Goal: Task Accomplishment & Management: Use online tool/utility

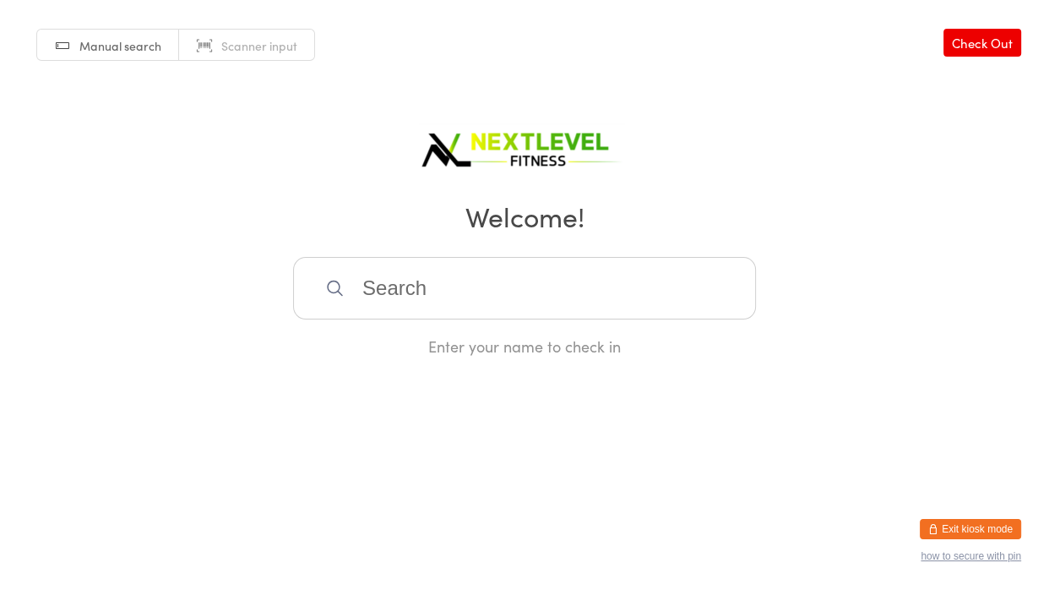
click at [408, 298] on input "search" at bounding box center [524, 288] width 463 height 63
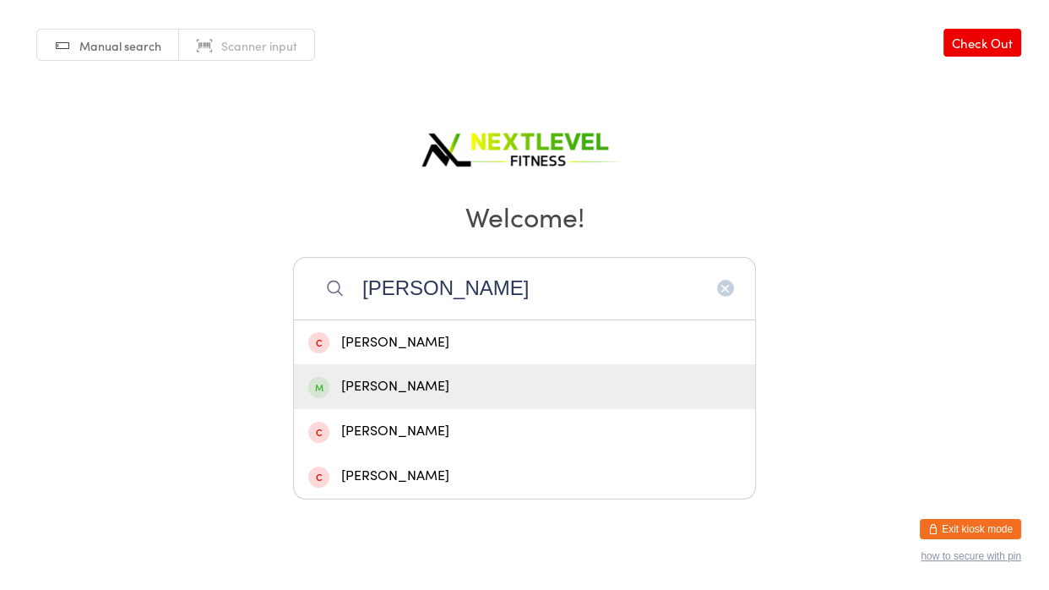
type input "[PERSON_NAME]"
click at [415, 383] on div "[PERSON_NAME]" at bounding box center [524, 386] width 432 height 23
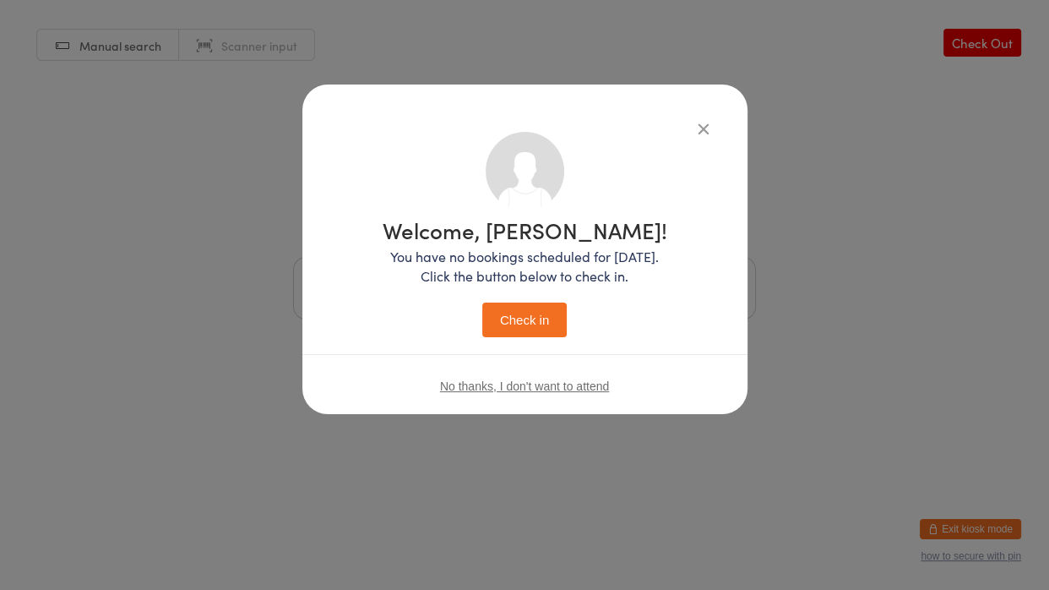
click at [536, 327] on button "Check in" at bounding box center [524, 319] width 84 height 35
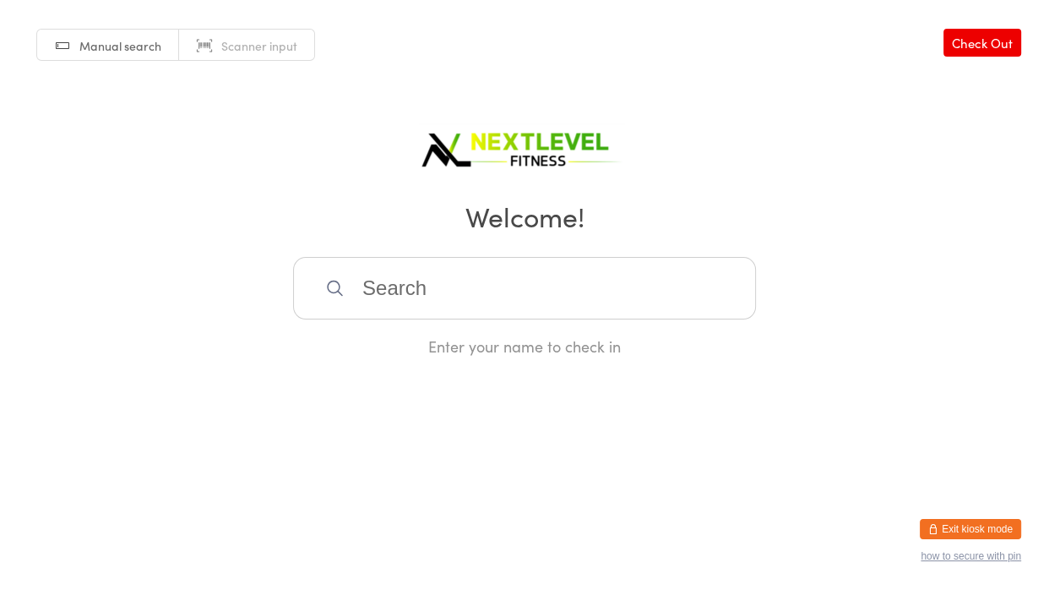
click at [529, 305] on input "search" at bounding box center [524, 288] width 463 height 63
type input "soph"
click at [518, 347] on div "[PERSON_NAME]" at bounding box center [524, 342] width 432 height 23
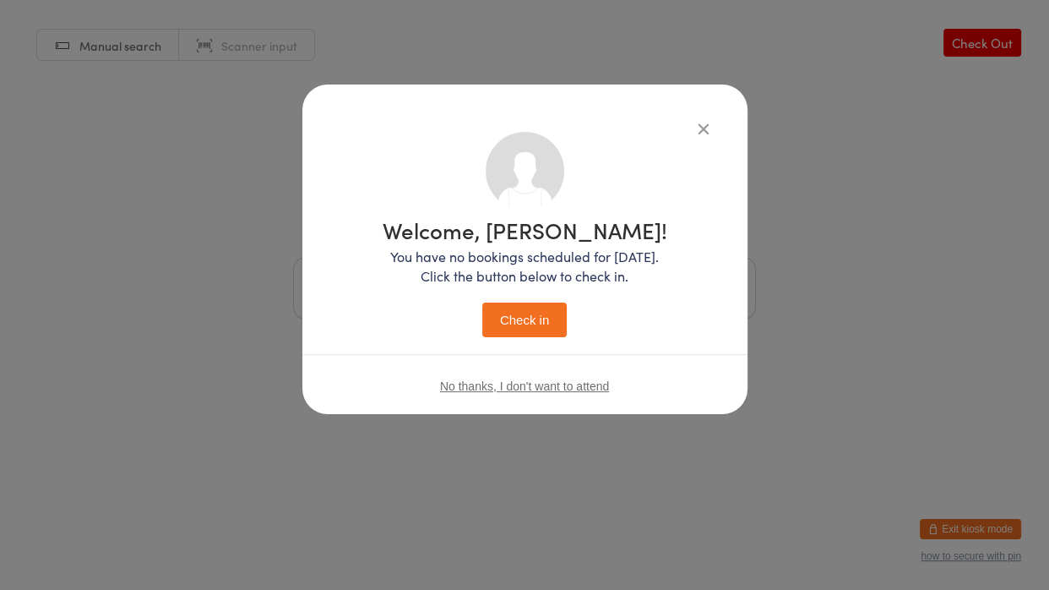
click at [535, 333] on button "Check in" at bounding box center [524, 319] width 84 height 35
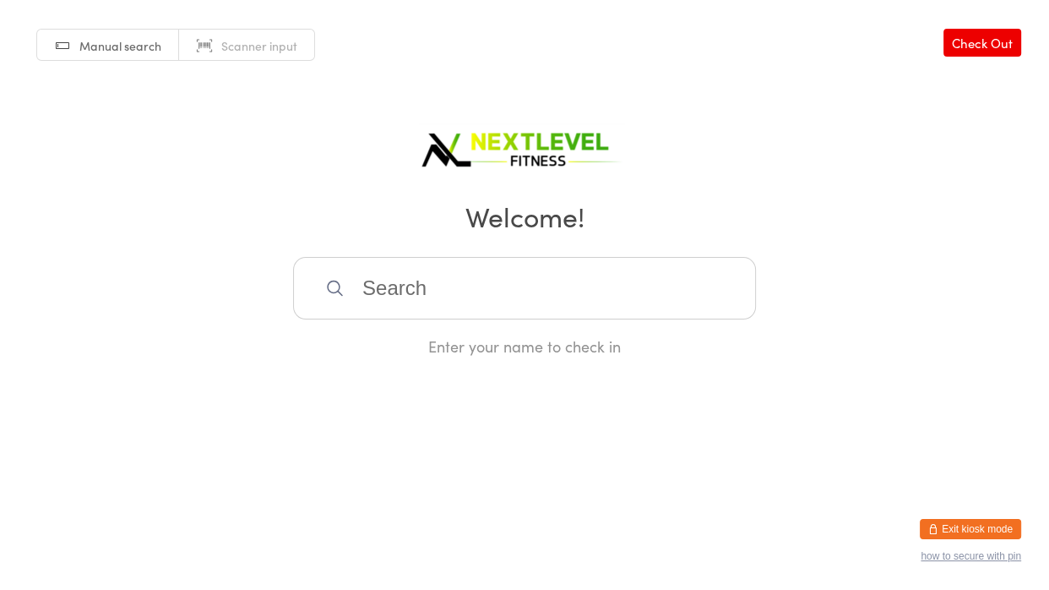
click at [454, 294] on input "search" at bounding box center [524, 288] width 463 height 63
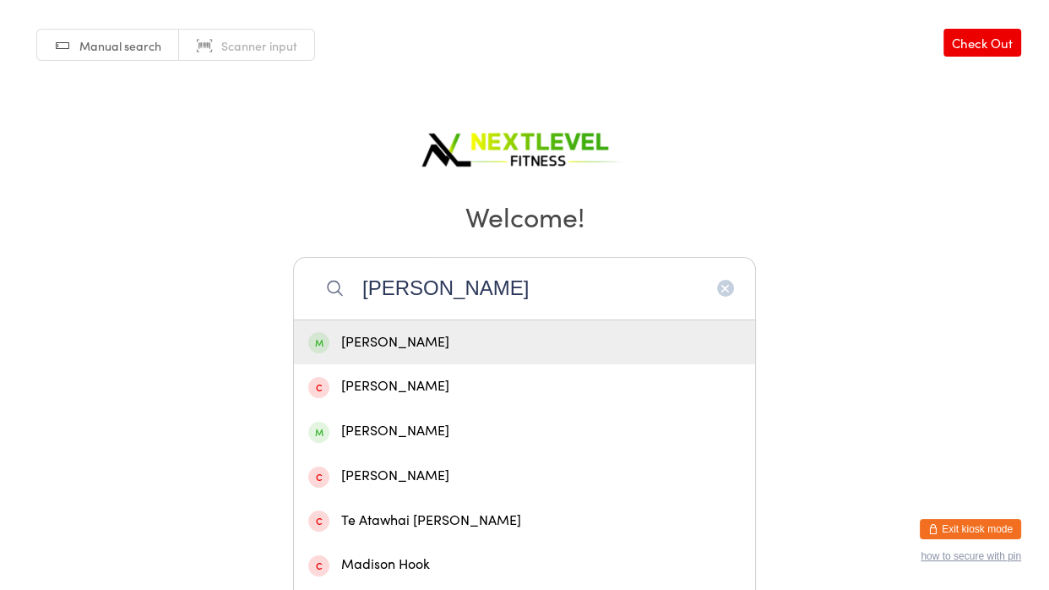
type input "[PERSON_NAME]"
click at [431, 353] on div "[PERSON_NAME]" at bounding box center [524, 342] width 432 height 23
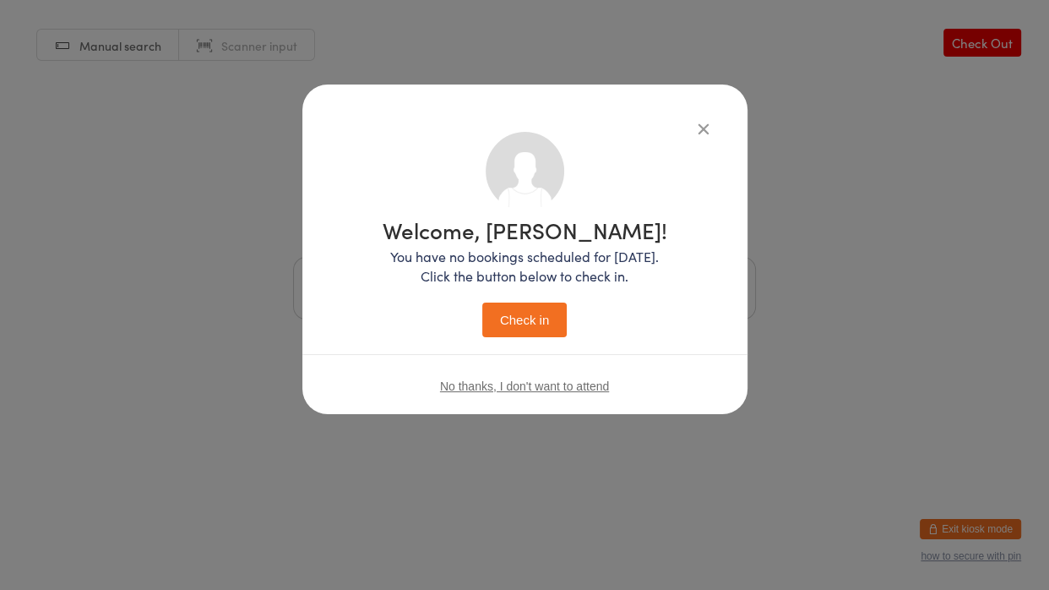
click at [537, 321] on button "Check in" at bounding box center [524, 319] width 84 height 35
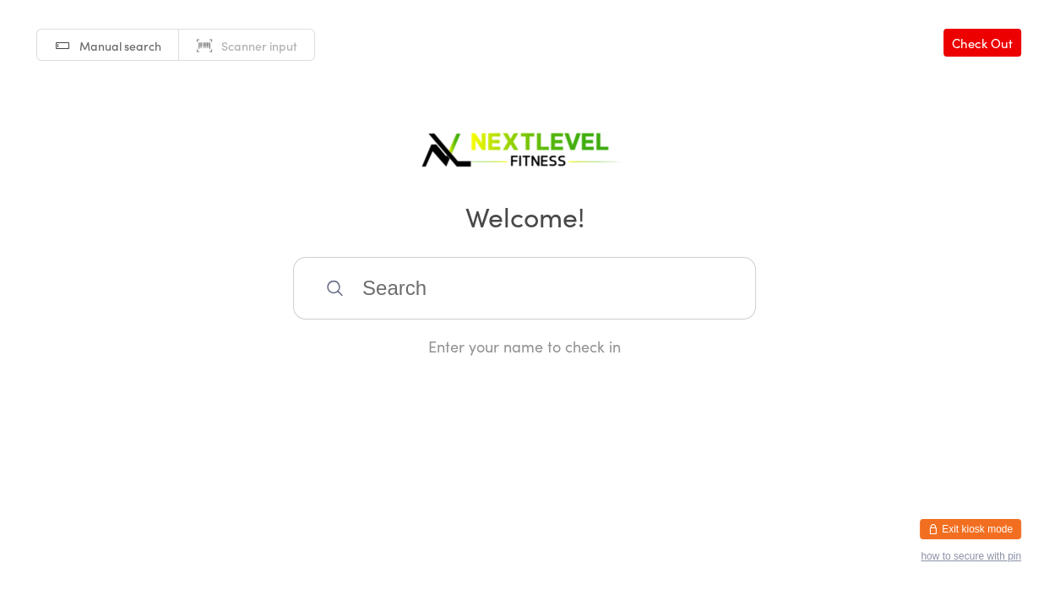
click at [517, 286] on input "search" at bounding box center [524, 288] width 463 height 63
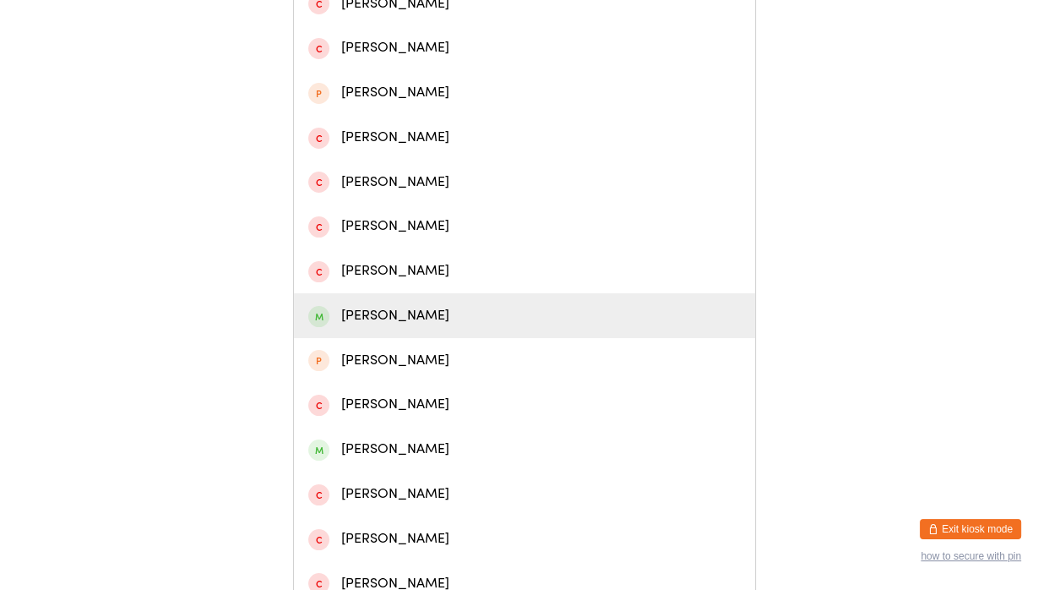
scroll to position [343, 0]
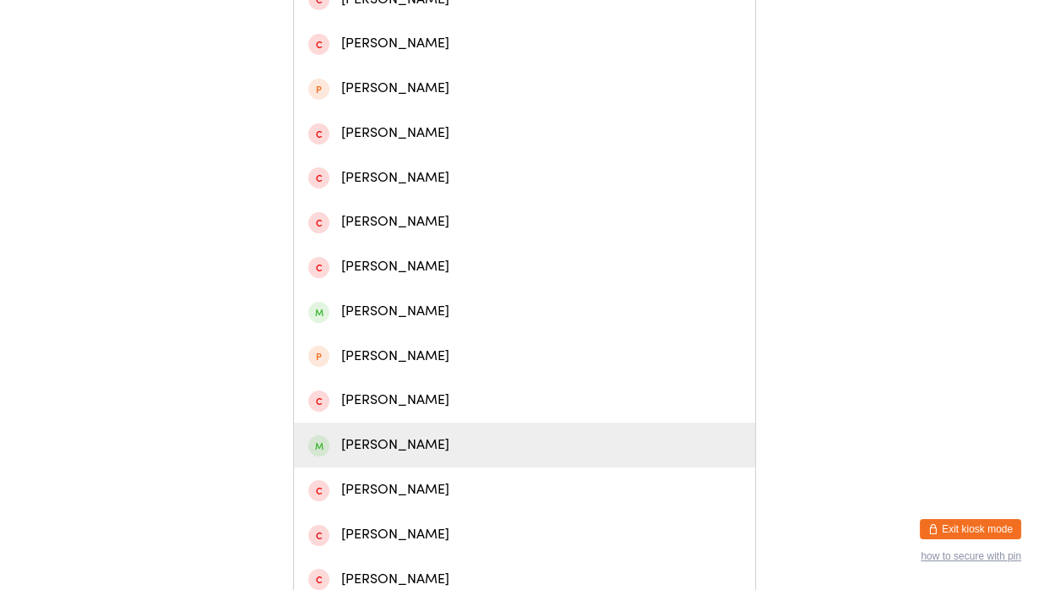
type input "nic"
click at [466, 444] on div "[PERSON_NAME]" at bounding box center [524, 444] width 432 height 23
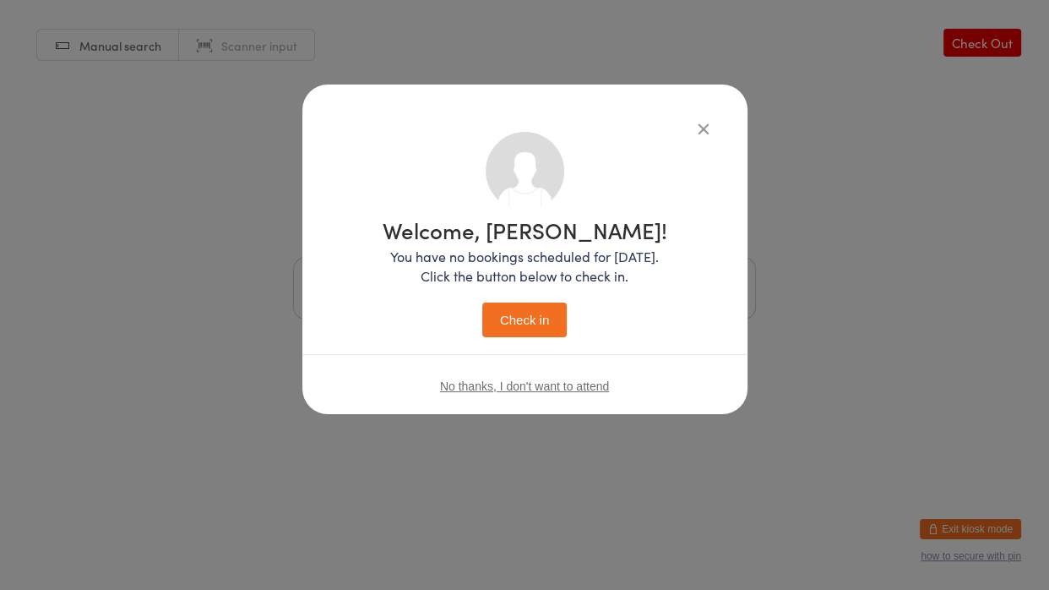
click at [514, 317] on button "Check in" at bounding box center [524, 319] width 84 height 35
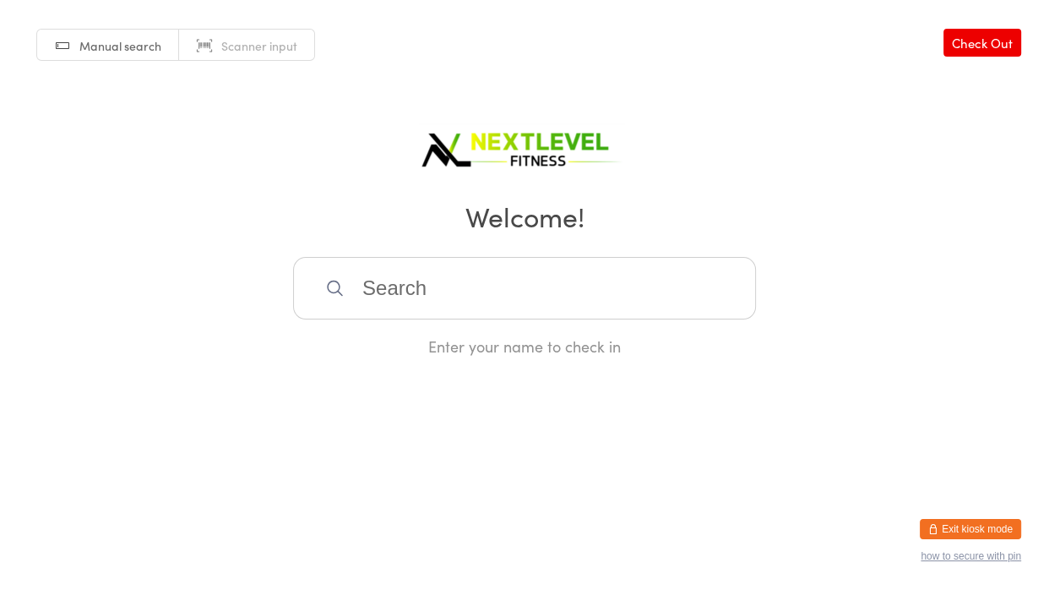
click at [530, 275] on input "search" at bounding box center [524, 288] width 463 height 63
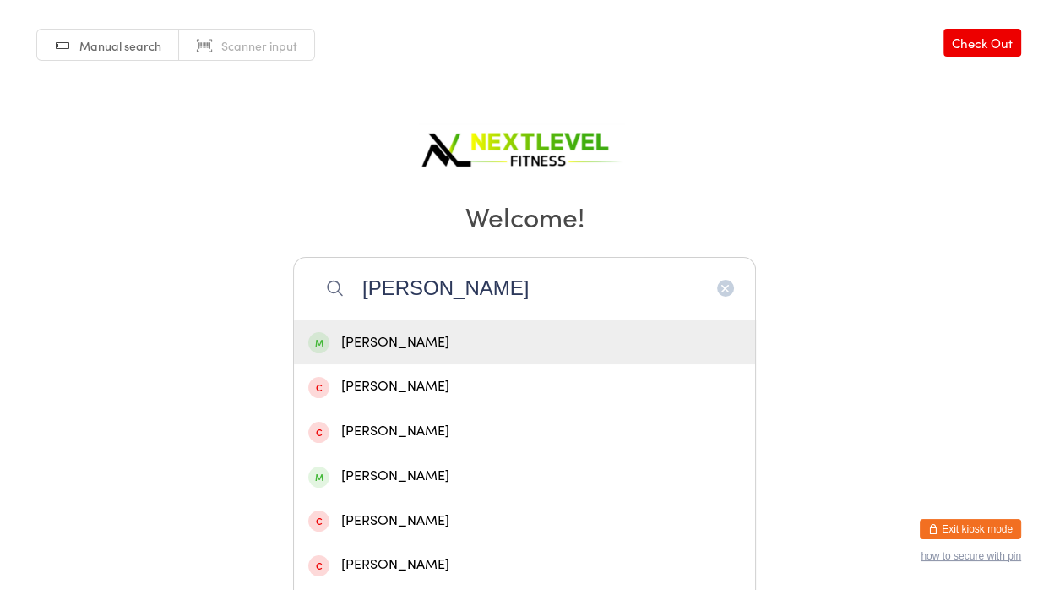
type input "[PERSON_NAME]"
click at [463, 343] on div "[PERSON_NAME]" at bounding box center [524, 342] width 432 height 23
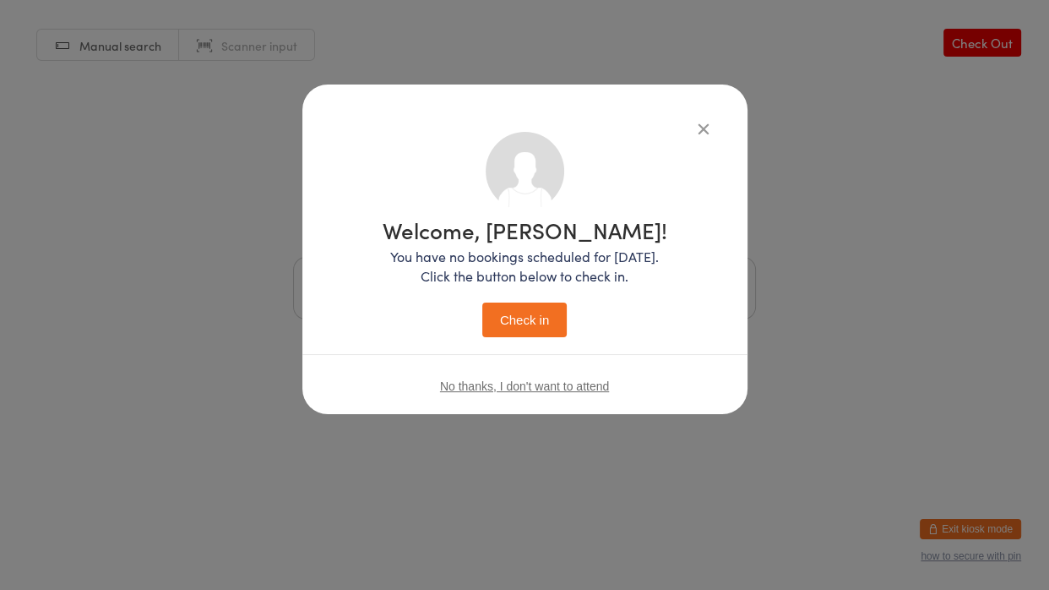
click at [497, 324] on button "Check in" at bounding box center [524, 319] width 84 height 35
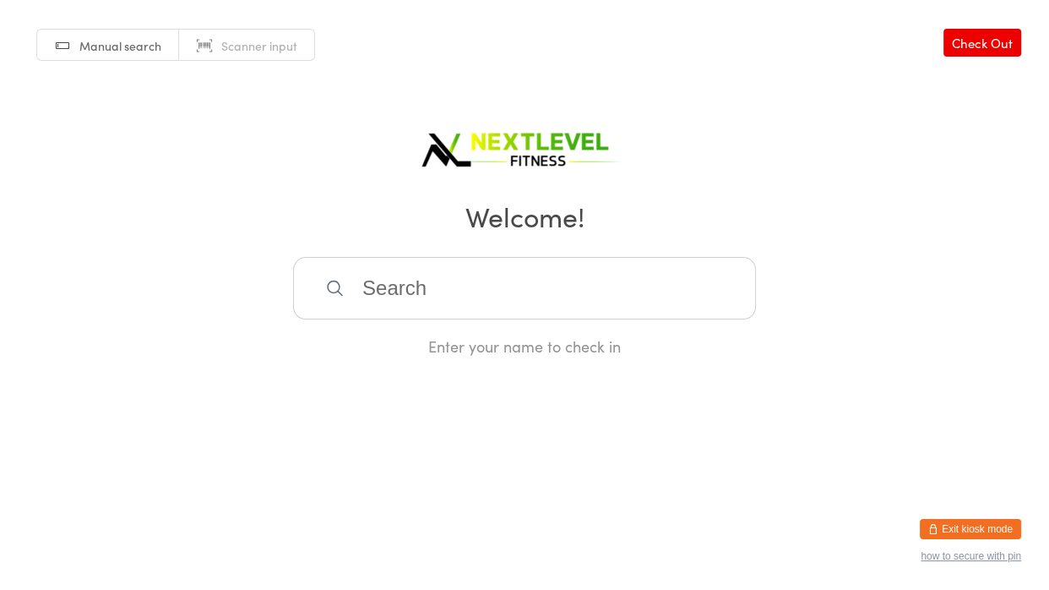
click at [634, 289] on input "search" at bounding box center [524, 288] width 463 height 63
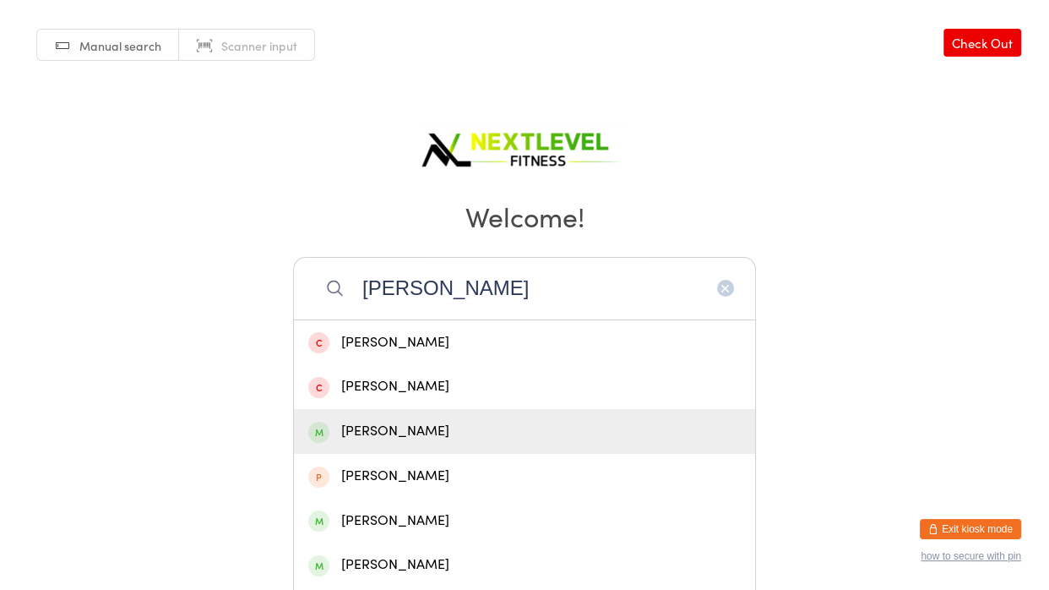
type input "[PERSON_NAME]"
click at [448, 433] on div "[PERSON_NAME]" at bounding box center [524, 431] width 432 height 23
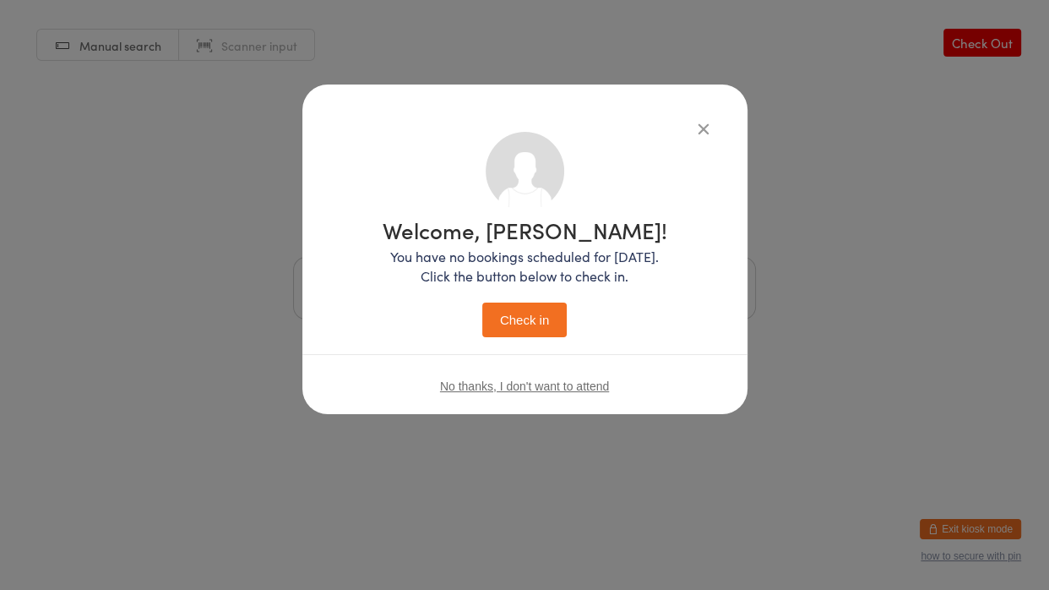
click at [542, 314] on button "Check in" at bounding box center [524, 319] width 84 height 35
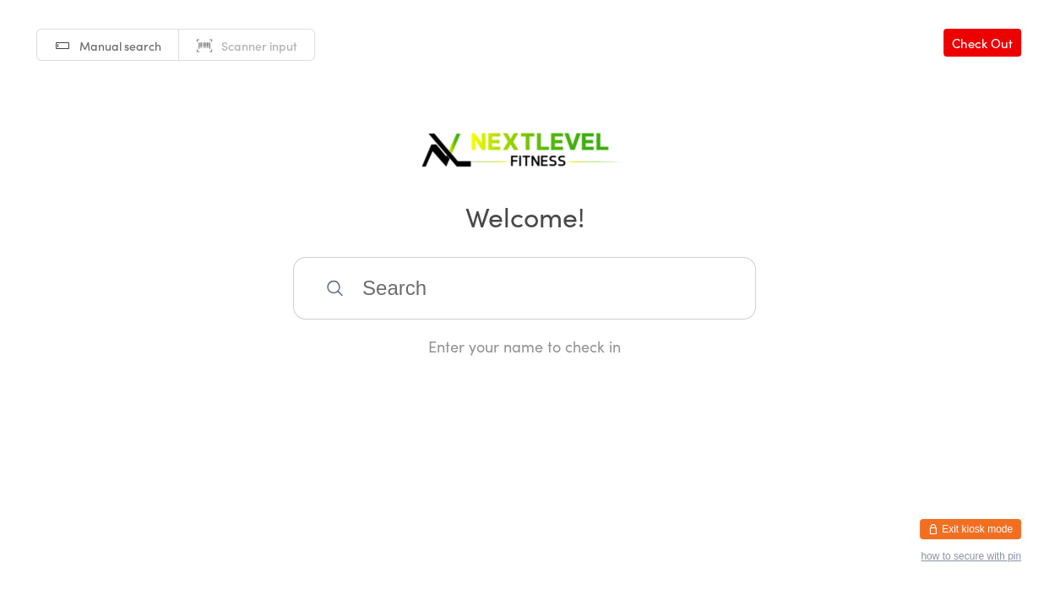
click at [532, 302] on input "search" at bounding box center [524, 288] width 463 height 63
type input "a"
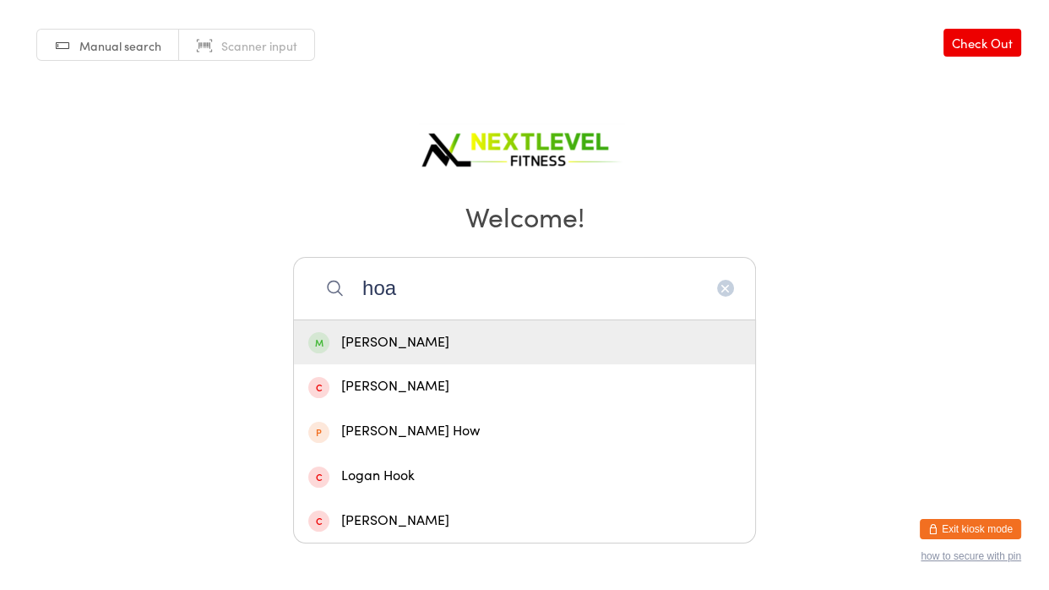
type input "hoa"
click at [371, 338] on div "[PERSON_NAME]" at bounding box center [524, 342] width 432 height 23
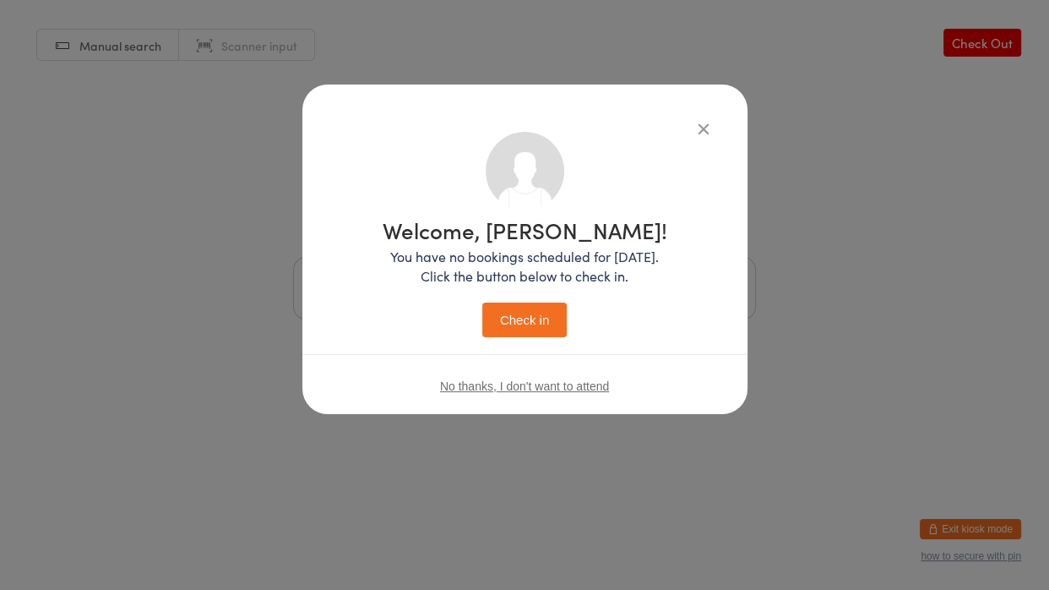
click at [525, 315] on button "Check in" at bounding box center [524, 319] width 84 height 35
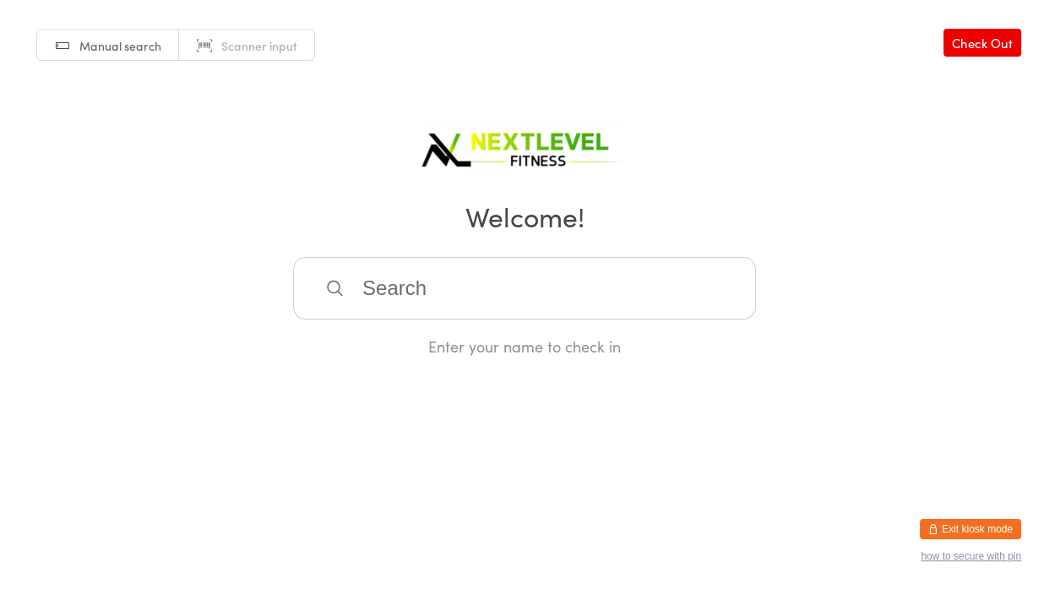
click at [695, 284] on input "search" at bounding box center [524, 288] width 463 height 63
type input "junior"
click at [444, 346] on div "[PERSON_NAME]" at bounding box center [524, 342] width 432 height 23
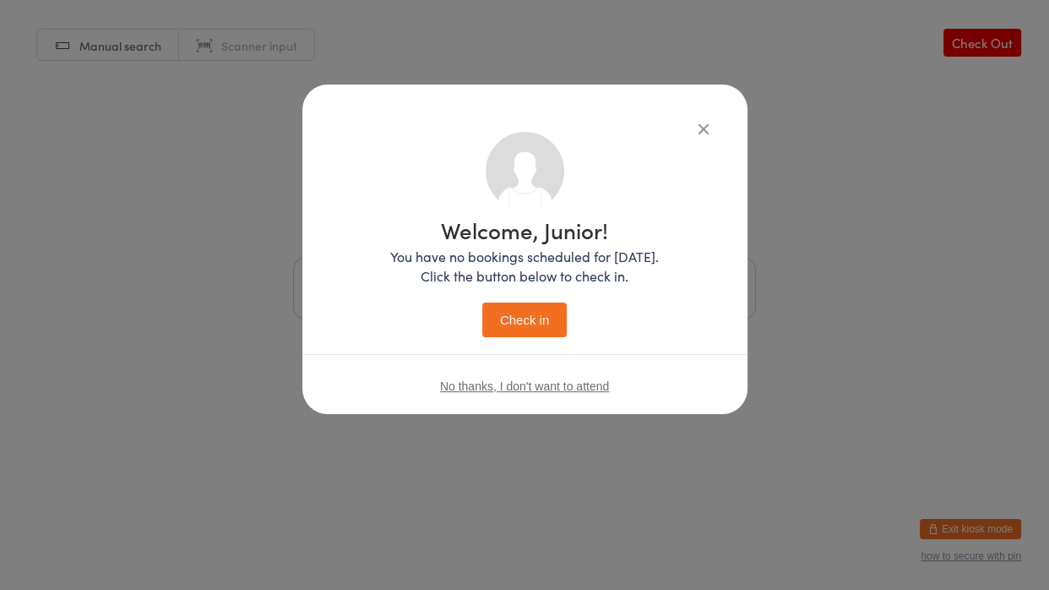
click at [509, 320] on button "Check in" at bounding box center [524, 319] width 84 height 35
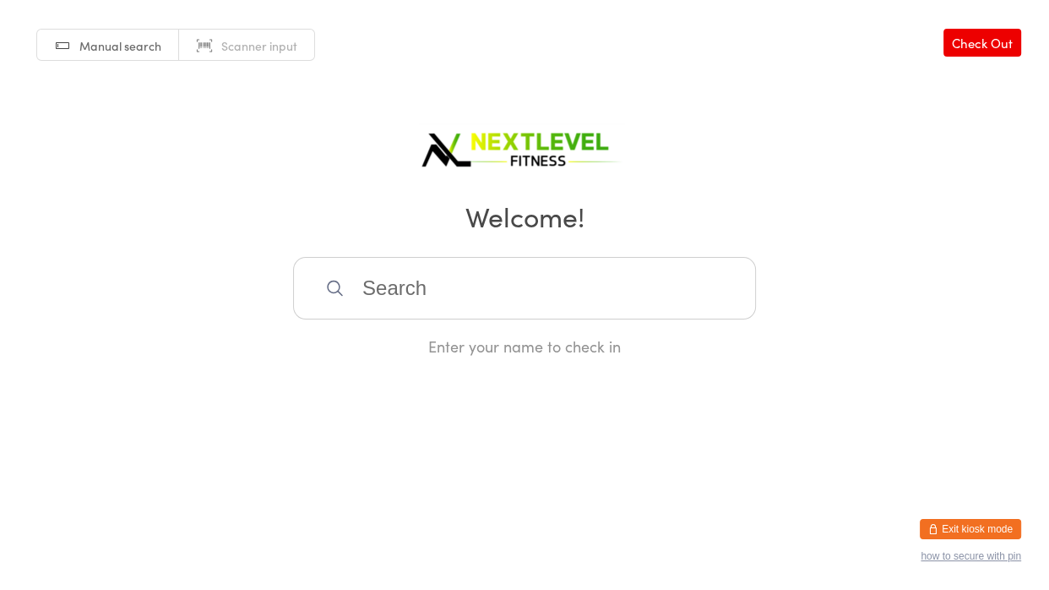
click at [416, 278] on input "search" at bounding box center [524, 288] width 463 height 63
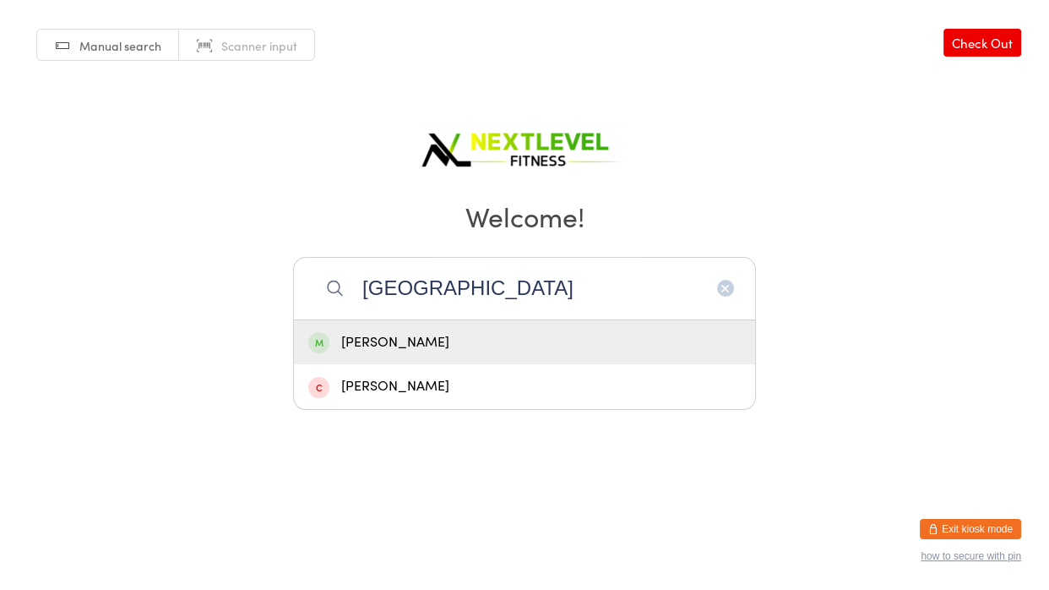
type input "[GEOGRAPHIC_DATA]"
click at [397, 336] on div "[PERSON_NAME]" at bounding box center [524, 342] width 432 height 23
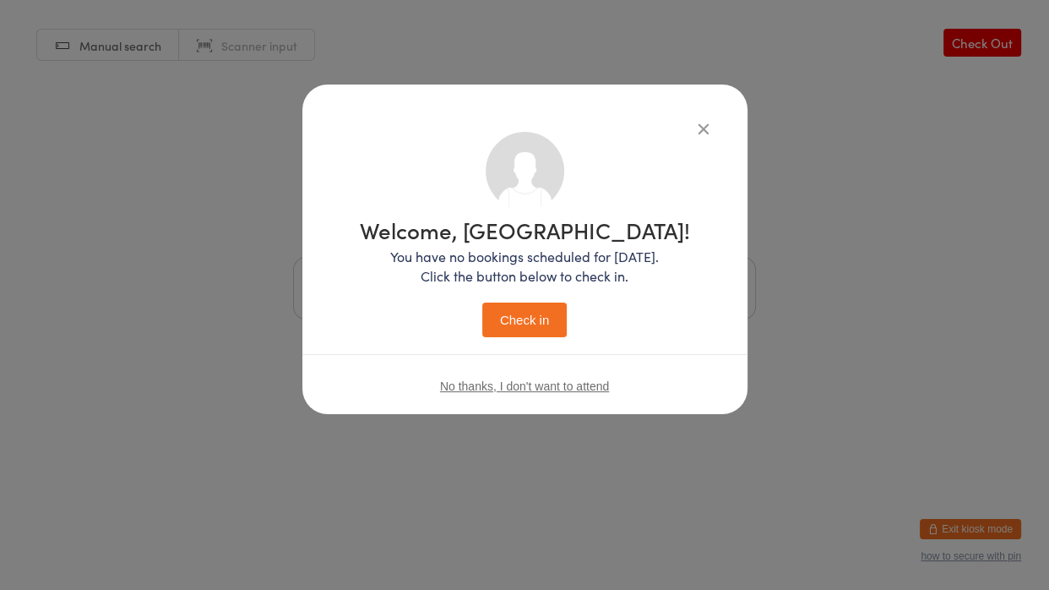
click at [550, 319] on button "Check in" at bounding box center [524, 319] width 84 height 35
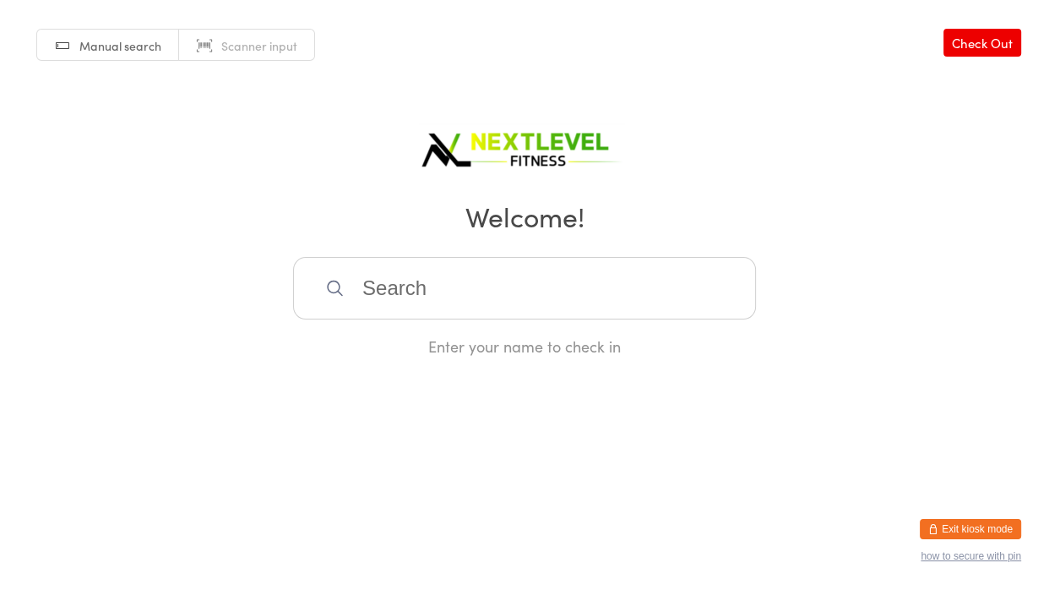
click at [411, 286] on input "search" at bounding box center [524, 288] width 463 height 63
type input "[PERSON_NAME]"
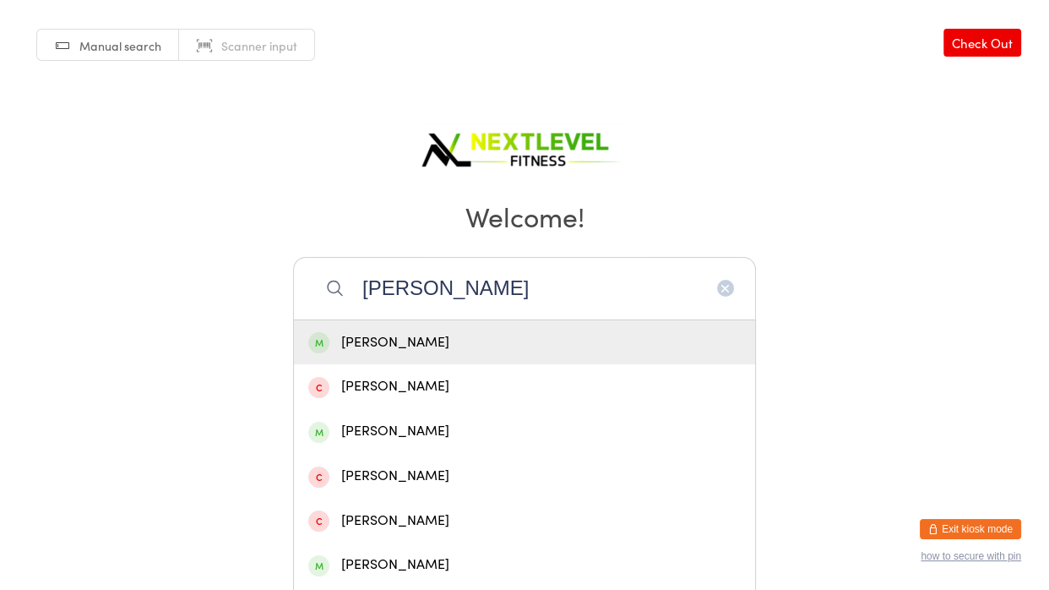
click at [388, 336] on div "[PERSON_NAME]" at bounding box center [524, 342] width 432 height 23
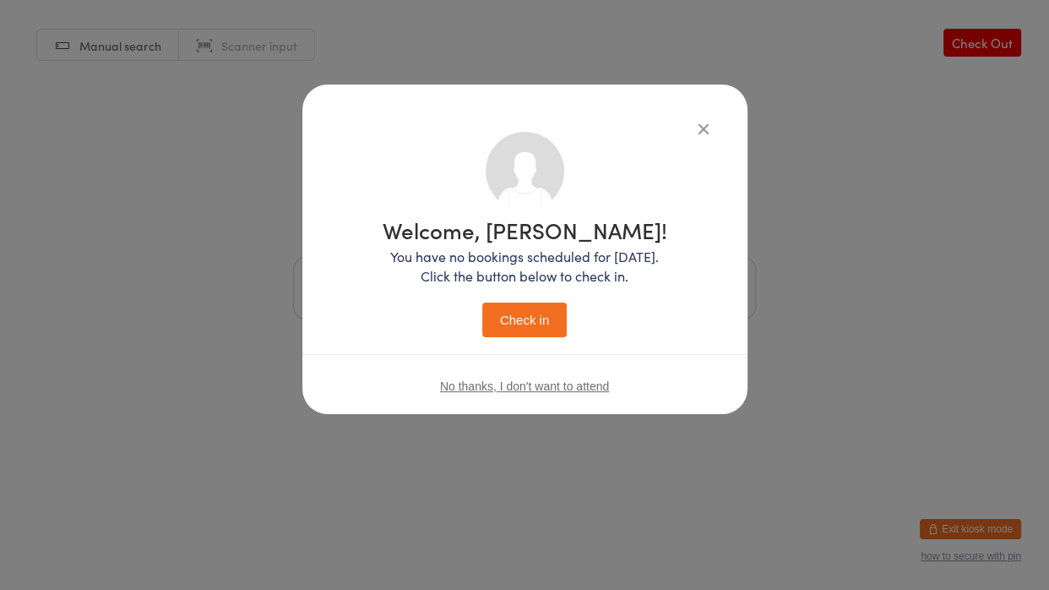
click at [509, 326] on button "Check in" at bounding box center [524, 319] width 84 height 35
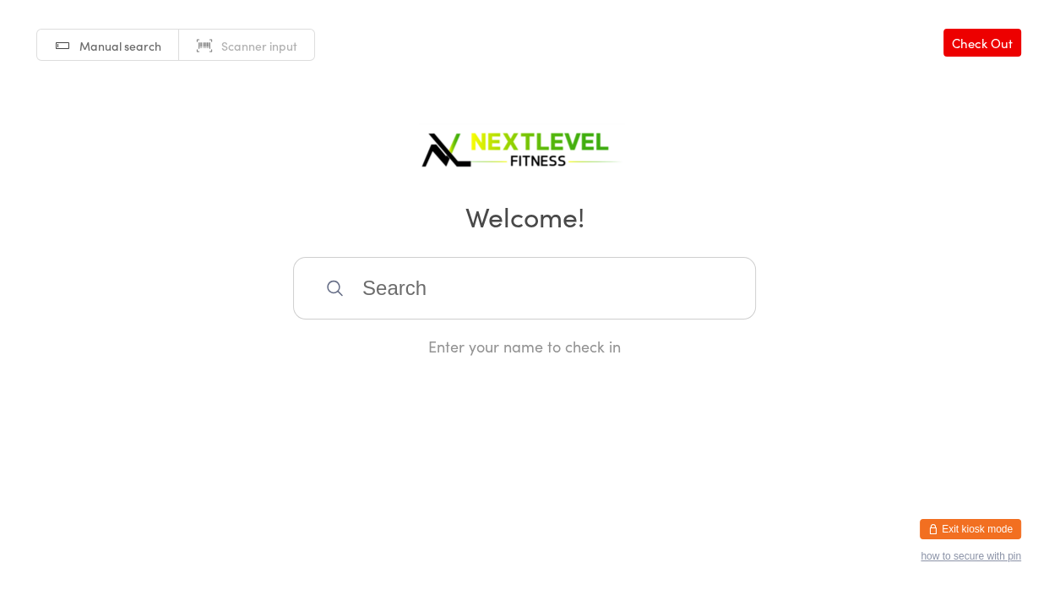
click at [455, 292] on input "search" at bounding box center [524, 288] width 463 height 63
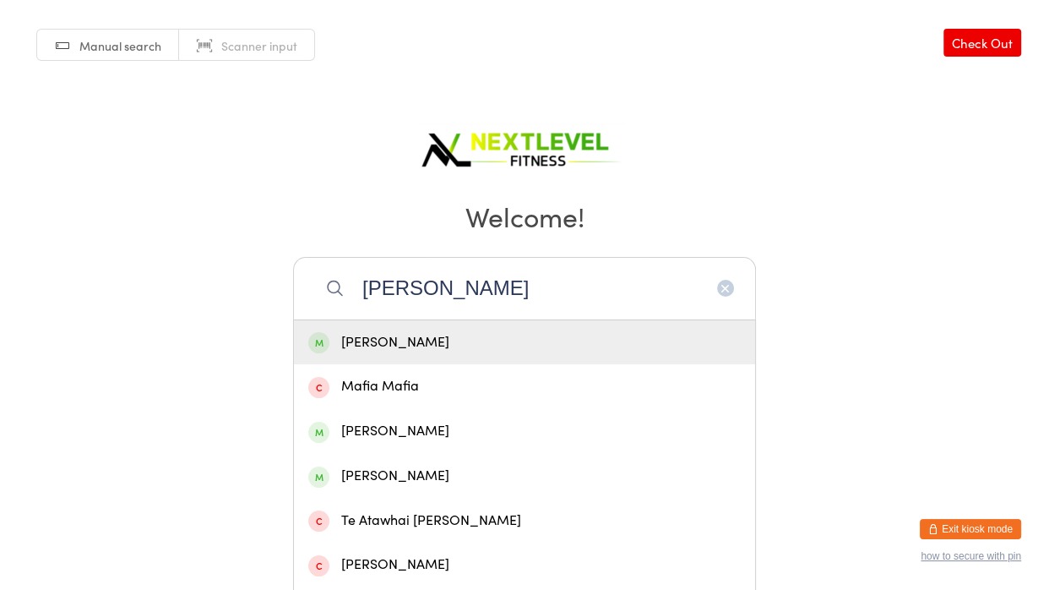
type input "[PERSON_NAME]"
click at [375, 335] on div "[PERSON_NAME]" at bounding box center [524, 342] width 432 height 23
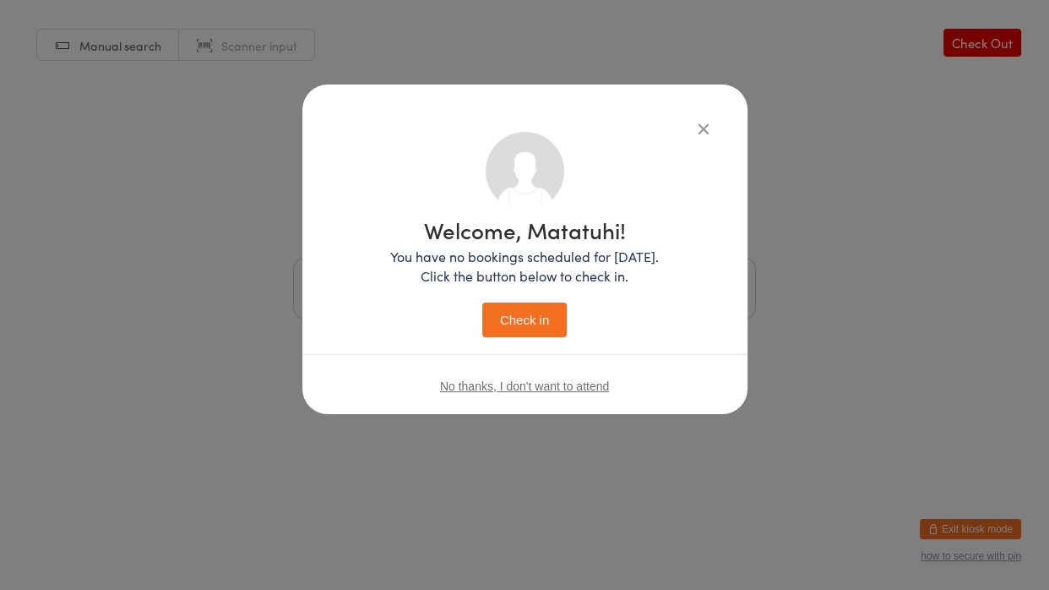
click at [521, 329] on button "Check in" at bounding box center [524, 319] width 84 height 35
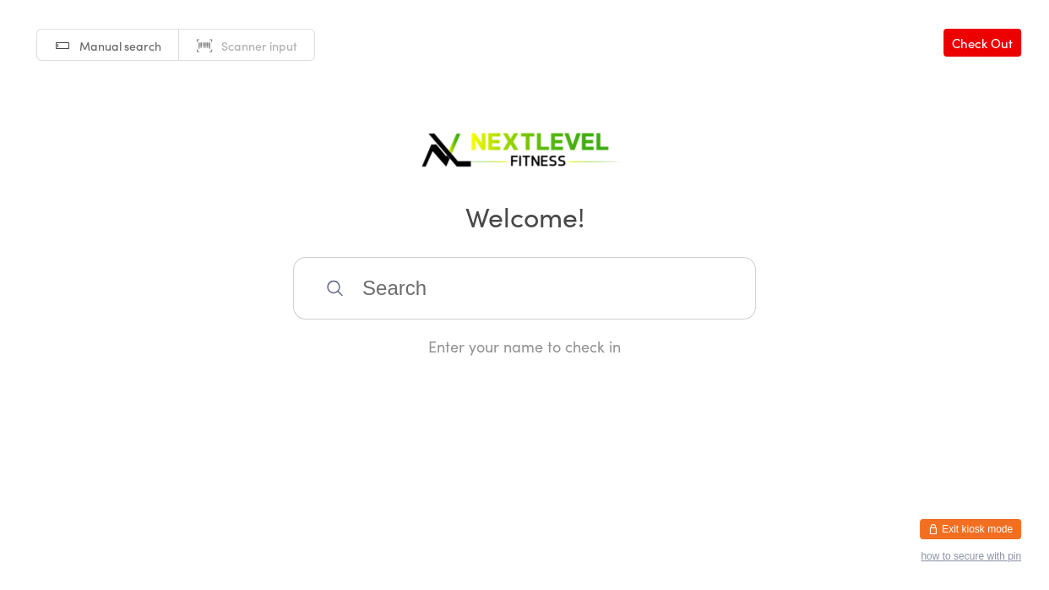
click at [506, 309] on input "search" at bounding box center [524, 288] width 463 height 63
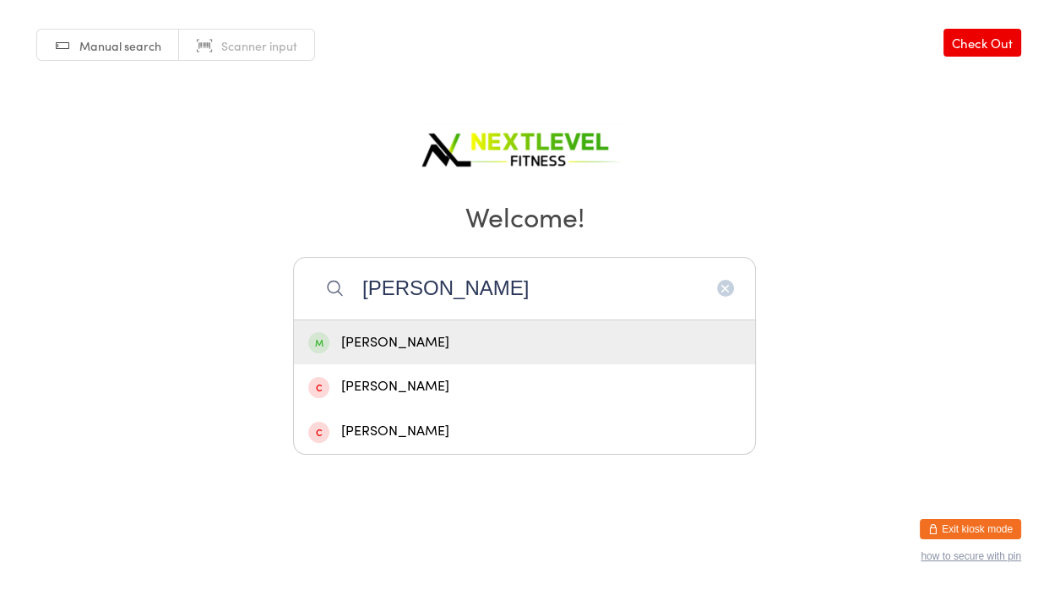
type input "[PERSON_NAME]"
click at [441, 347] on div "[PERSON_NAME]" at bounding box center [524, 342] width 432 height 23
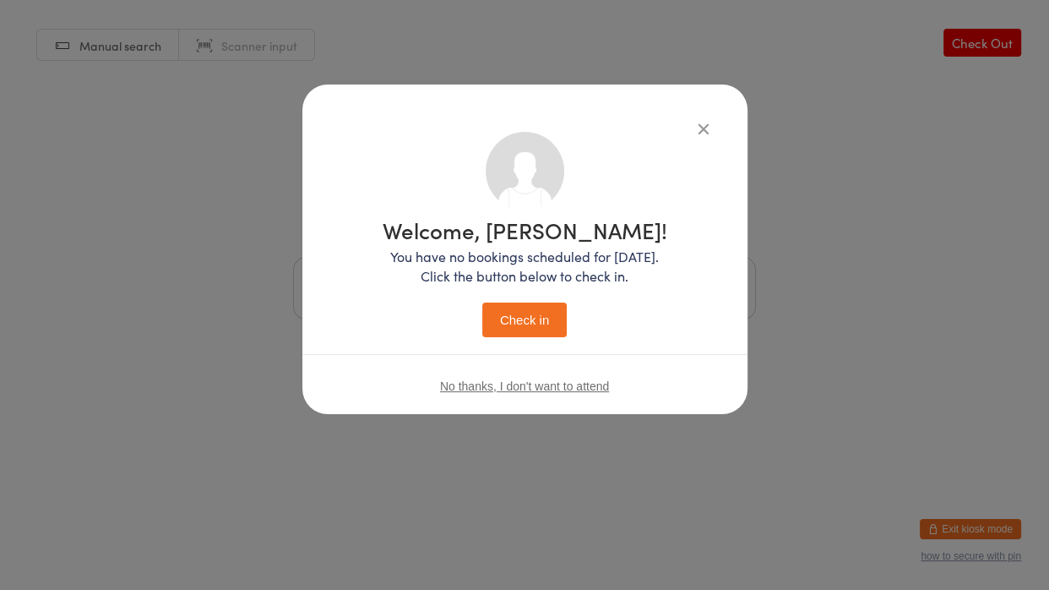
click at [516, 317] on button "Check in" at bounding box center [524, 319] width 84 height 35
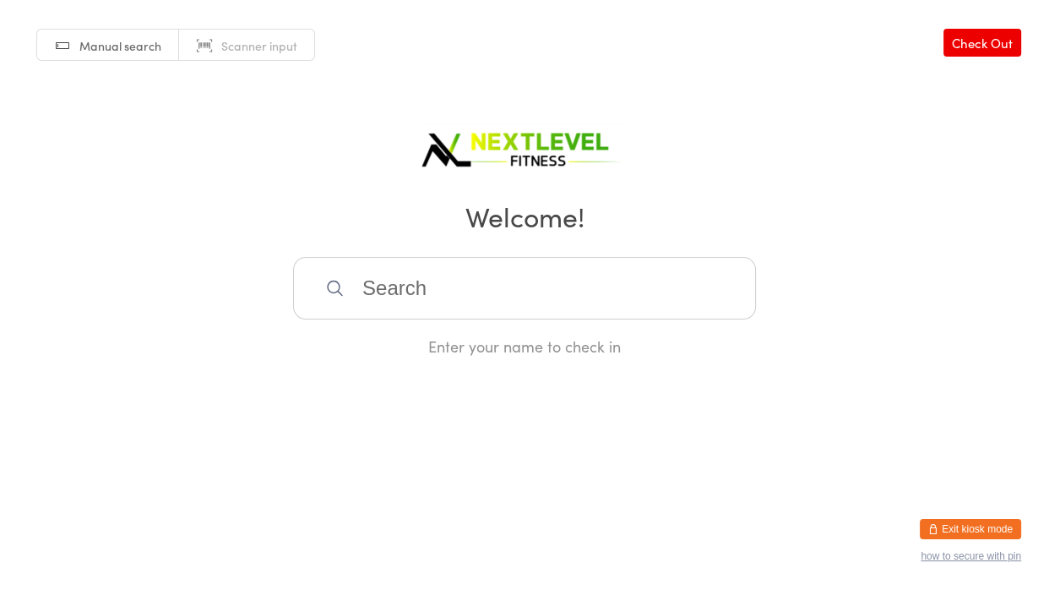
click at [651, 295] on input "search" at bounding box center [524, 288] width 463 height 63
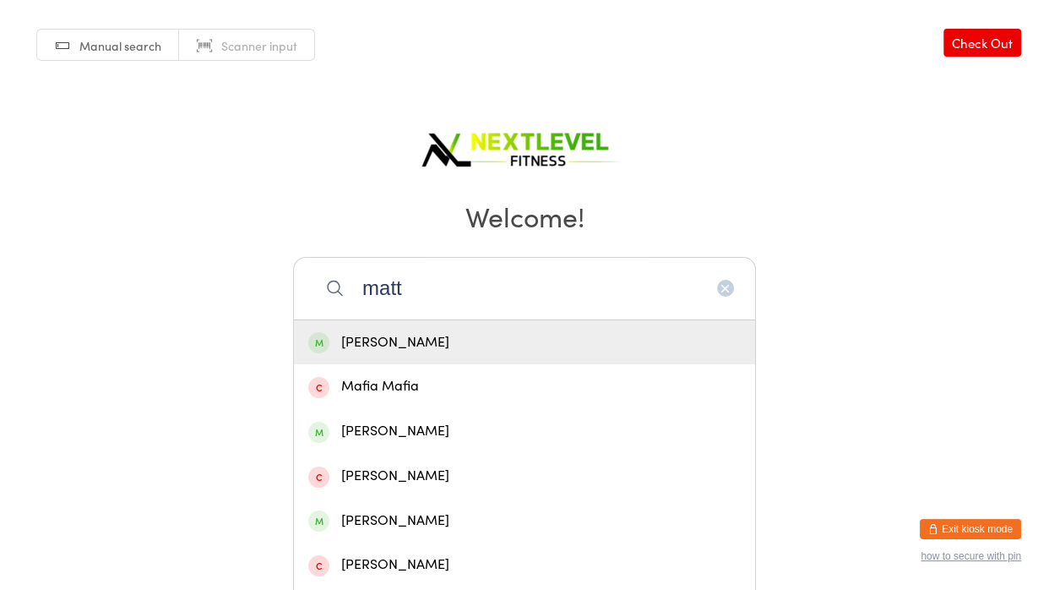
type input "matt"
click at [548, 353] on div "[PERSON_NAME]" at bounding box center [524, 342] width 432 height 23
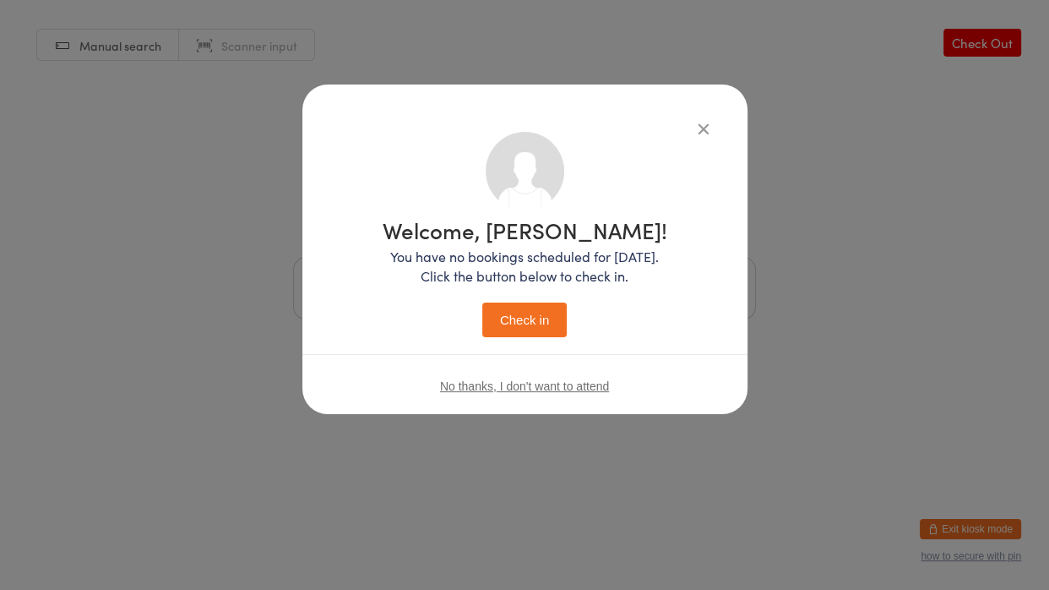
click at [536, 320] on button "Check in" at bounding box center [524, 319] width 84 height 35
